Goal: Information Seeking & Learning: Learn about a topic

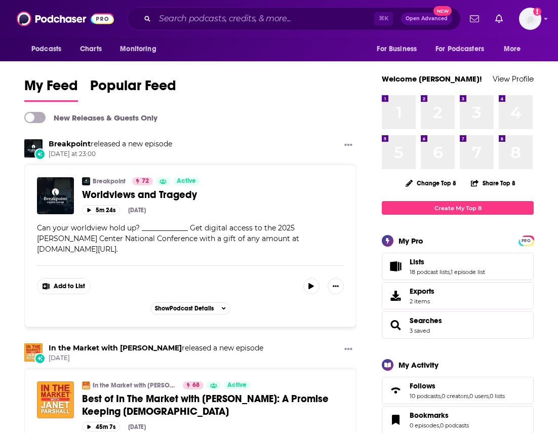
click at [220, 26] on div "⌘ K Open Advanced New" at bounding box center [294, 18] width 334 height 23
click at [219, 21] on input "Search podcasts, credits, & more..." at bounding box center [264, 19] width 219 height 16
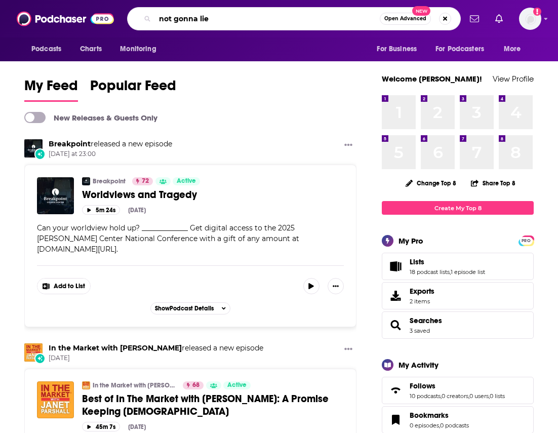
type input "not gonna lie"
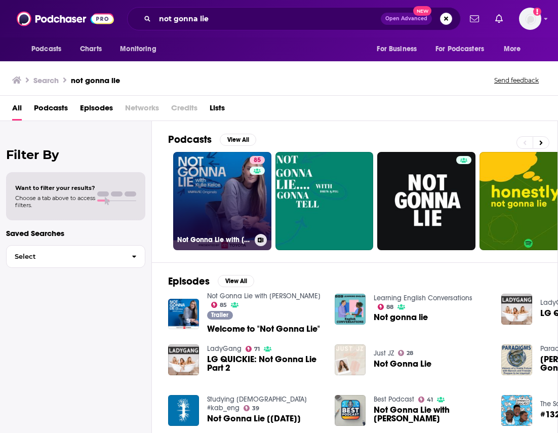
click at [238, 191] on link "85 Not Gonna Lie with Kylie Kelce" at bounding box center [222, 201] width 98 height 98
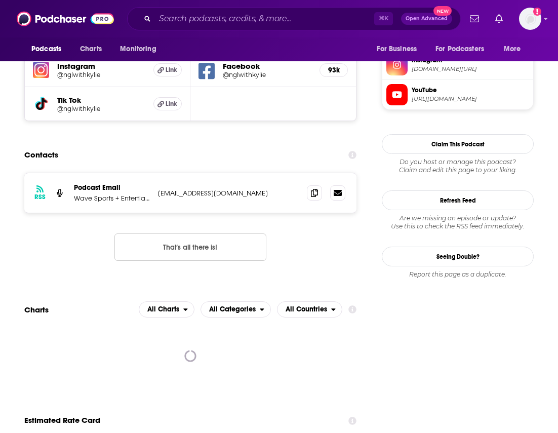
scroll to position [929, 0]
click at [316, 184] on span at bounding box center [314, 191] width 15 height 15
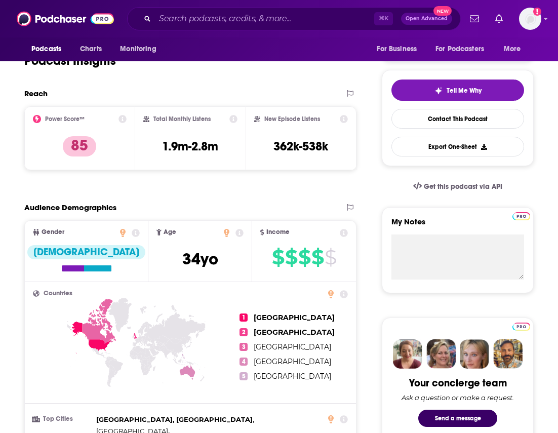
scroll to position [0, 0]
